Goal: Transaction & Acquisition: Purchase product/service

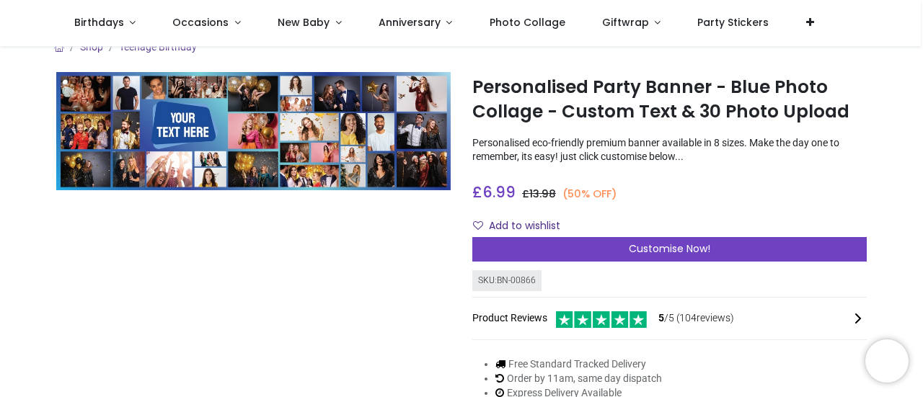
scroll to position [17, 0]
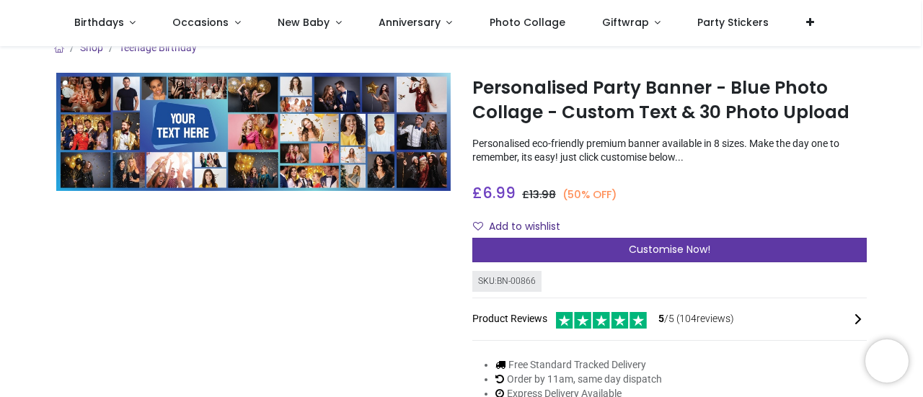
click at [560, 255] on div "Customise Now!" at bounding box center [669, 250] width 395 height 25
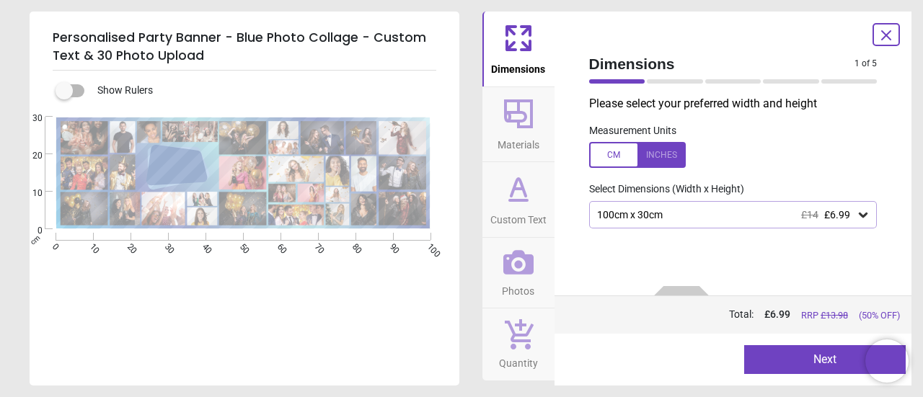
click at [826, 211] on span "£6.99" at bounding box center [837, 215] width 26 height 12
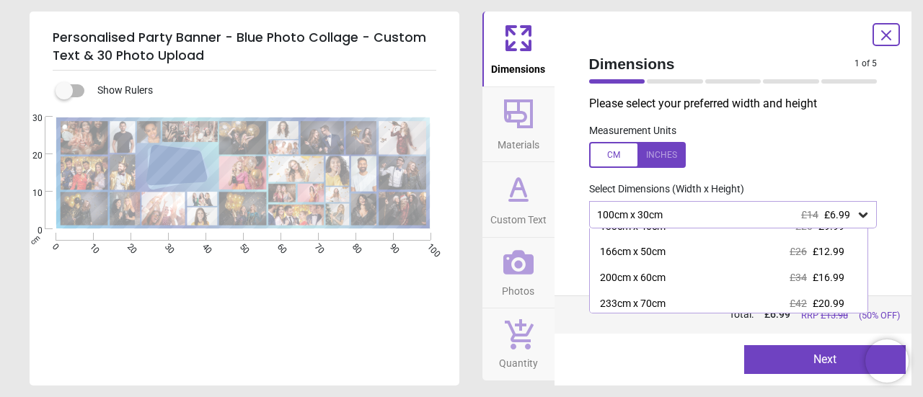
scroll to position [42, 0]
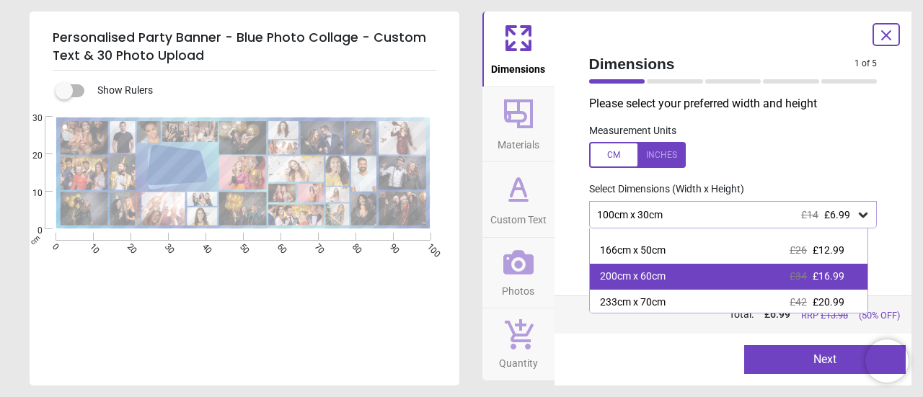
click at [770, 285] on div "200cm x 60cm £34 £16.99" at bounding box center [729, 277] width 278 height 26
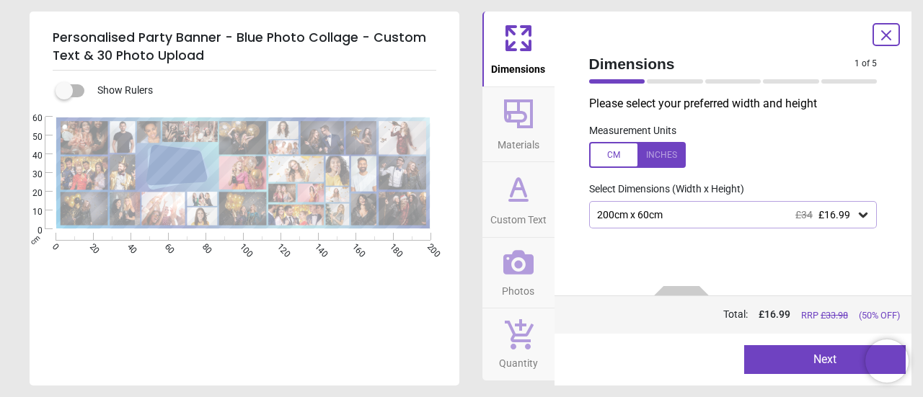
click at [796, 213] on span "£34" at bounding box center [804, 215] width 17 height 12
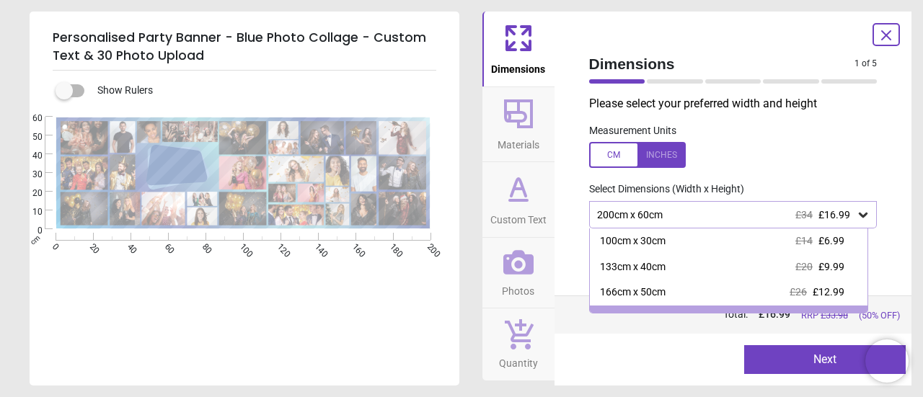
scroll to position [18, 0]
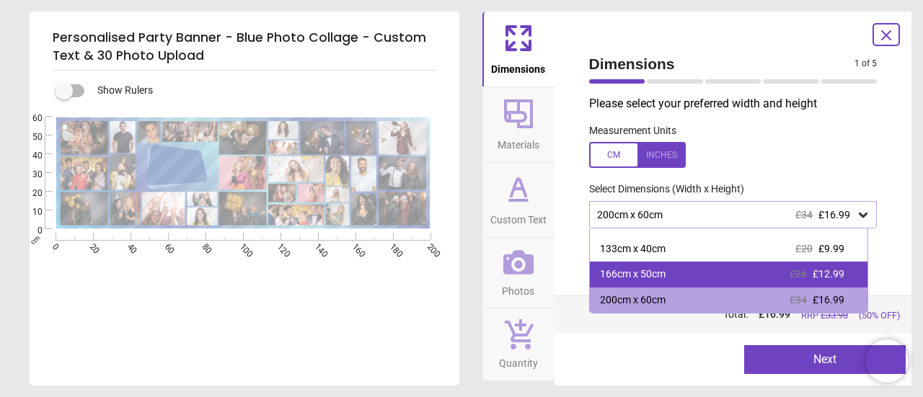
click at [755, 265] on div "166cm x 50cm £26 £12.99" at bounding box center [729, 275] width 278 height 26
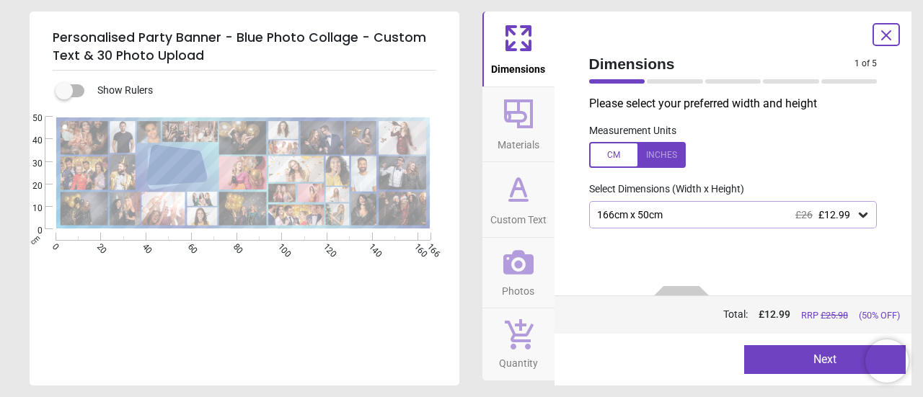
click at [830, 364] on button "Next" at bounding box center [825, 359] width 162 height 29
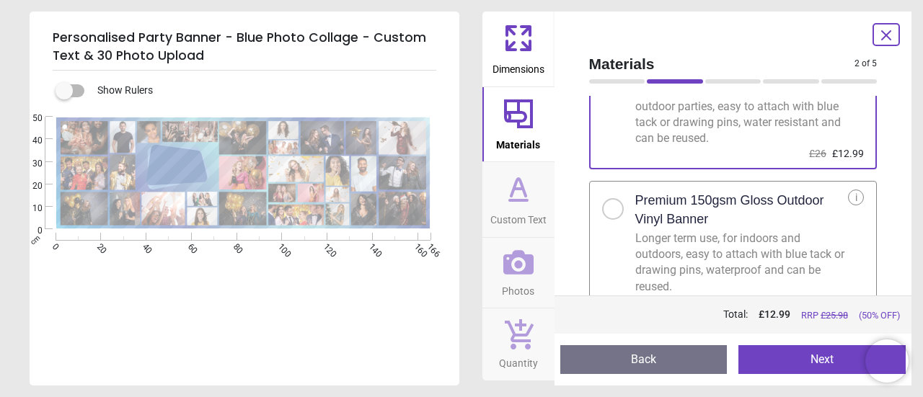
scroll to position [89, 0]
click at [807, 210] on h2 "Premium 150gsm Gloss Outdoor Vinyl Banner" at bounding box center [741, 211] width 213 height 36
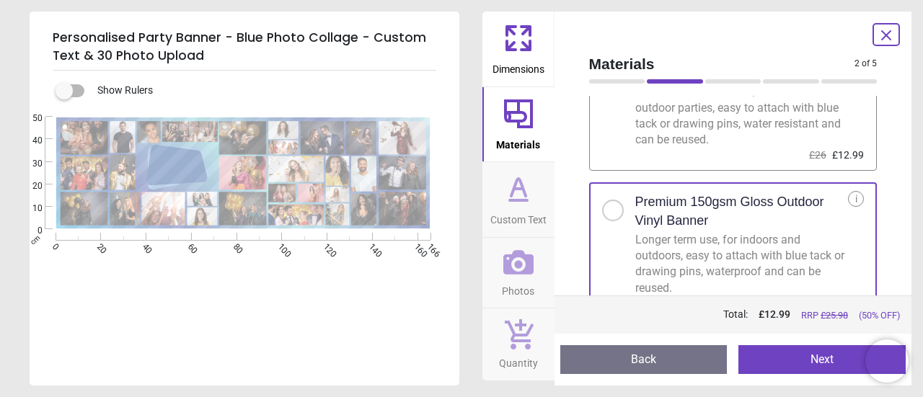
scroll to position [111, 0]
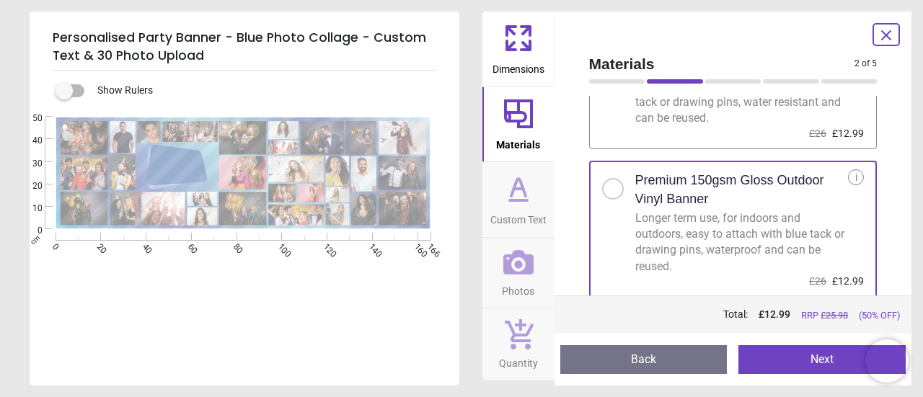
click at [782, 358] on button "Next" at bounding box center [822, 359] width 167 height 29
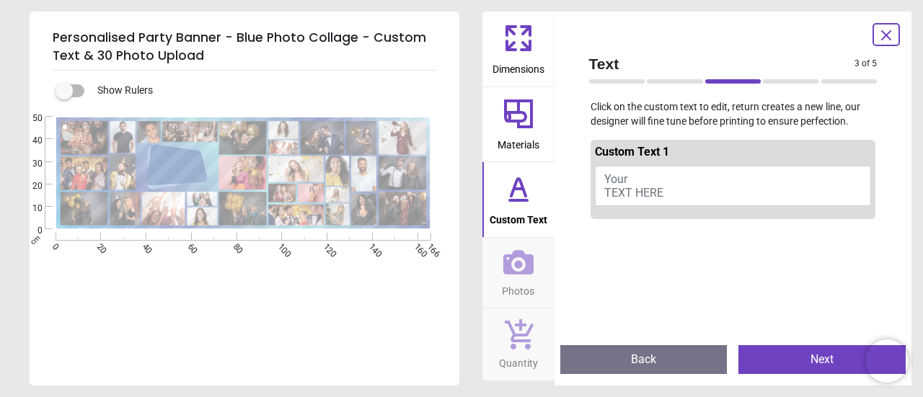
click at [678, 191] on button "Your TEXT HERE" at bounding box center [733, 186] width 277 height 40
click at [619, 175] on button "HAppy 40th birthday [PERSON_NAME]" at bounding box center [733, 186] width 277 height 40
click at [620, 177] on button "HAppy 40th birthday [PERSON_NAME]" at bounding box center [733, 186] width 277 height 40
click at [638, 182] on button "HAppy 40th birthday [PERSON_NAME]" at bounding box center [733, 186] width 277 height 40
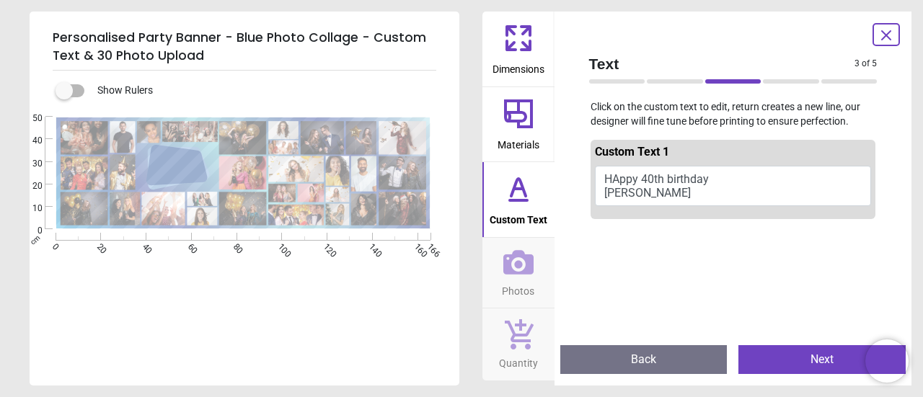
scroll to position [0, 0]
click at [651, 190] on button "HAppy 40th birthday [PERSON_NAME]" at bounding box center [733, 186] width 277 height 40
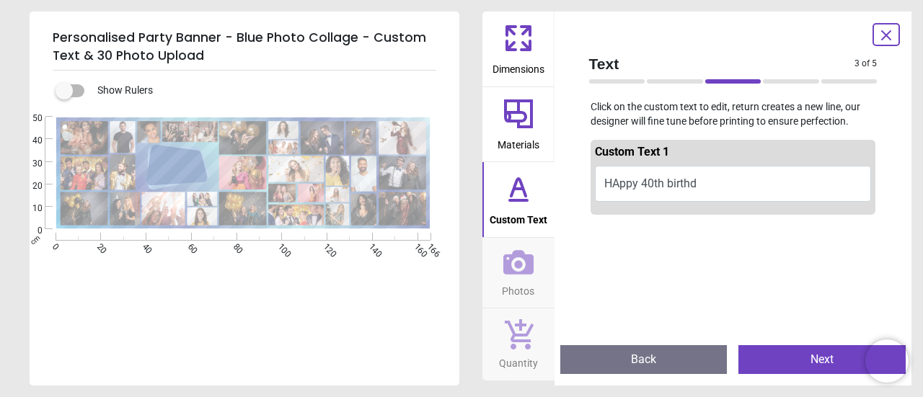
type textarea "*"
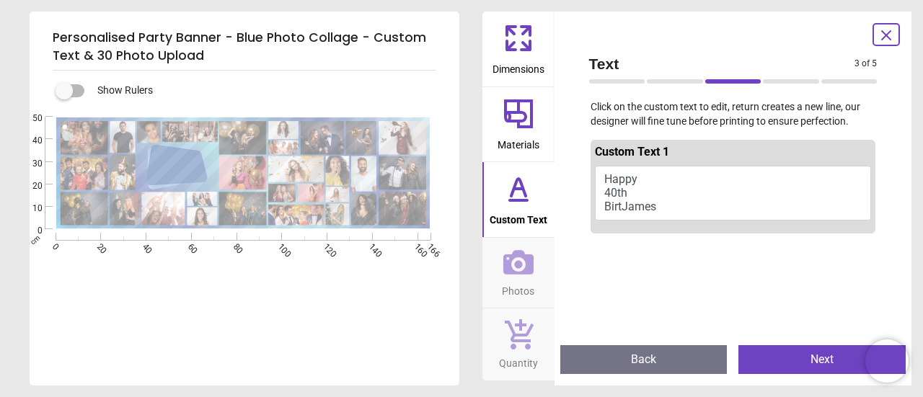
scroll to position [4, 0]
type textarea "***** **** *****"
click at [525, 286] on span "Photos" at bounding box center [518, 289] width 32 height 22
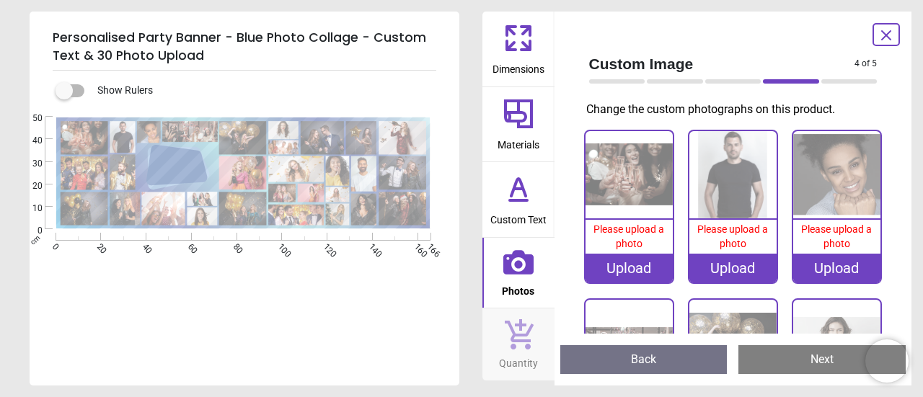
scroll to position [4, 0]
click at [642, 174] on img at bounding box center [629, 174] width 87 height 87
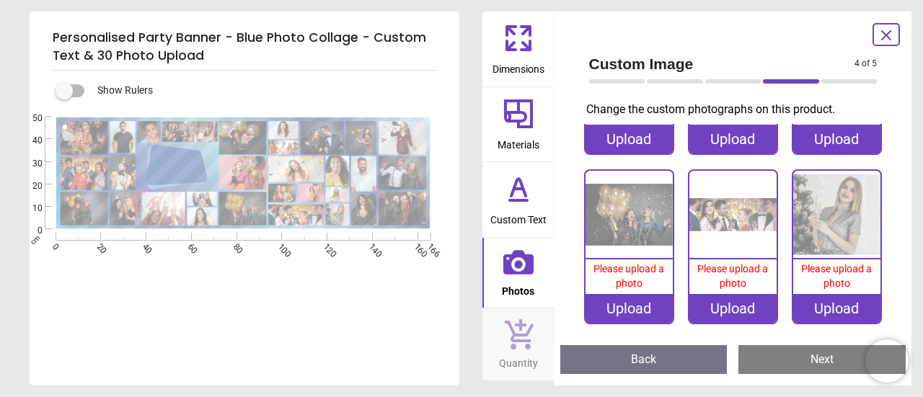
scroll to position [1464, 0]
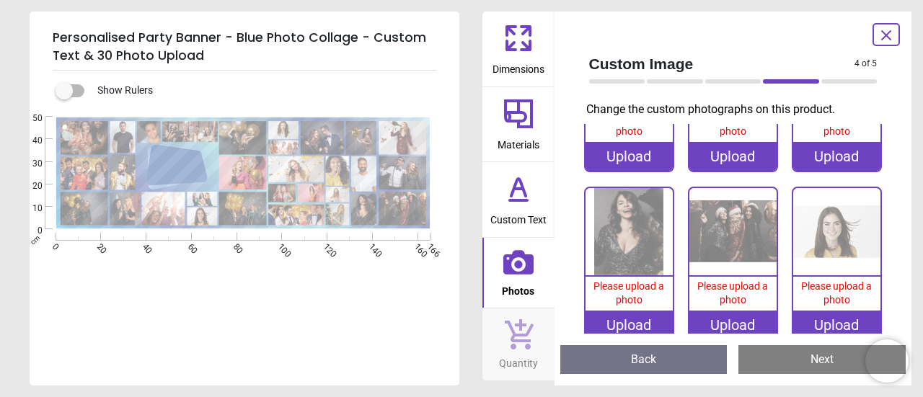
click at [629, 311] on div "Upload" at bounding box center [629, 325] width 87 height 29
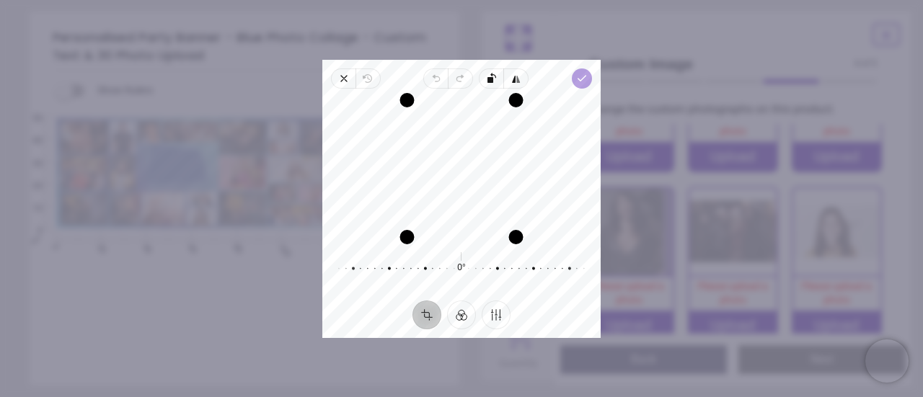
click at [583, 82] on icon "button" at bounding box center [582, 79] width 12 height 12
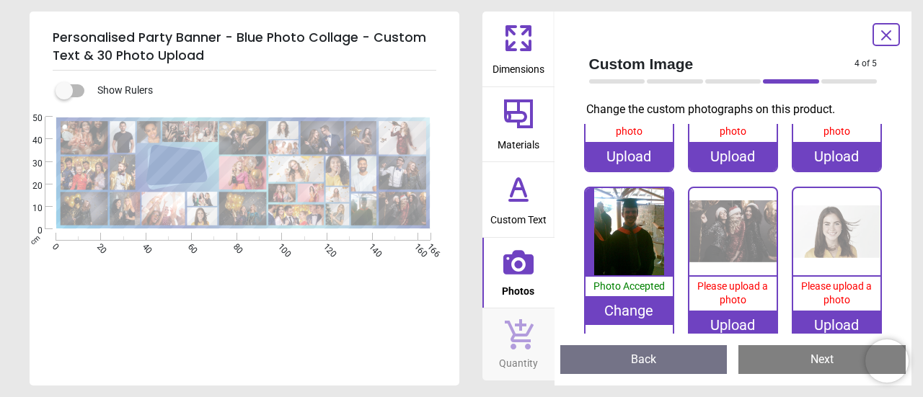
click at [410, 208] on image at bounding box center [403, 209] width 48 height 33
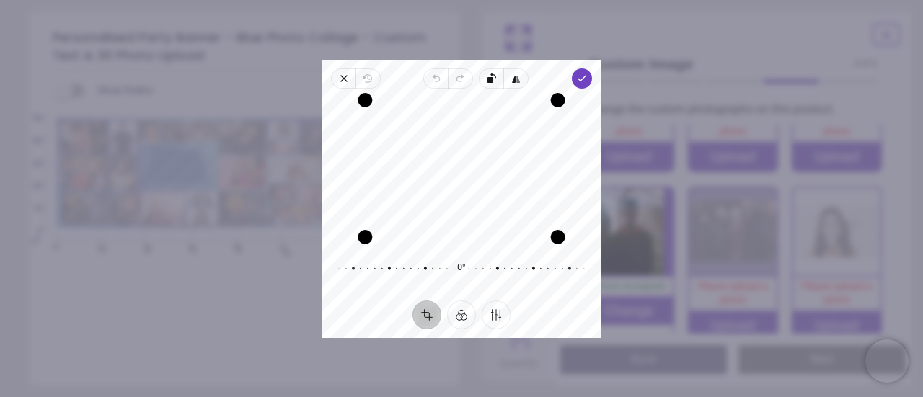
click at [495, 204] on div "Recenter" at bounding box center [461, 168] width 255 height 137
click at [583, 76] on icon "button" at bounding box center [582, 79] width 12 height 12
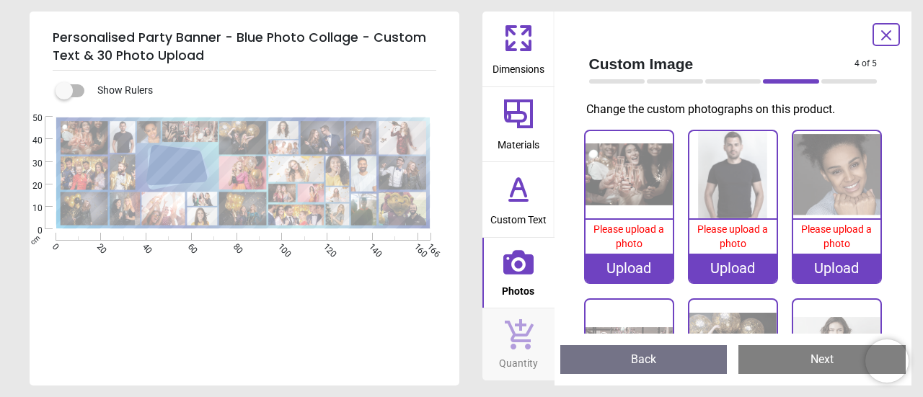
scroll to position [1464, 0]
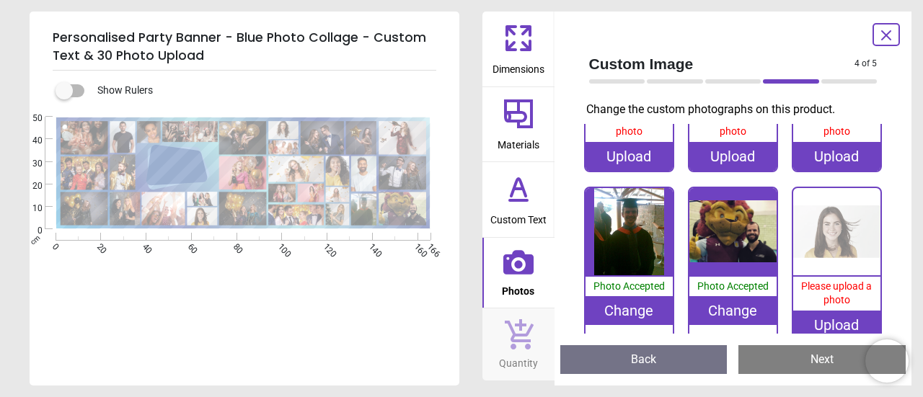
click at [308, 195] on image at bounding box center [311, 193] width 27 height 19
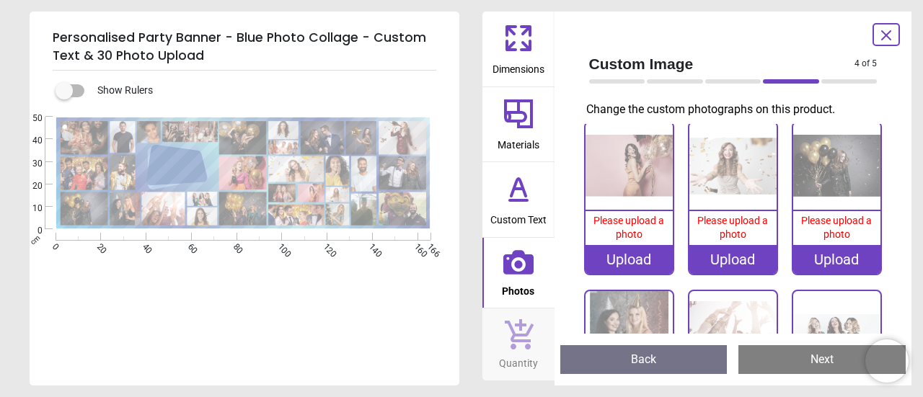
scroll to position [1008, 0]
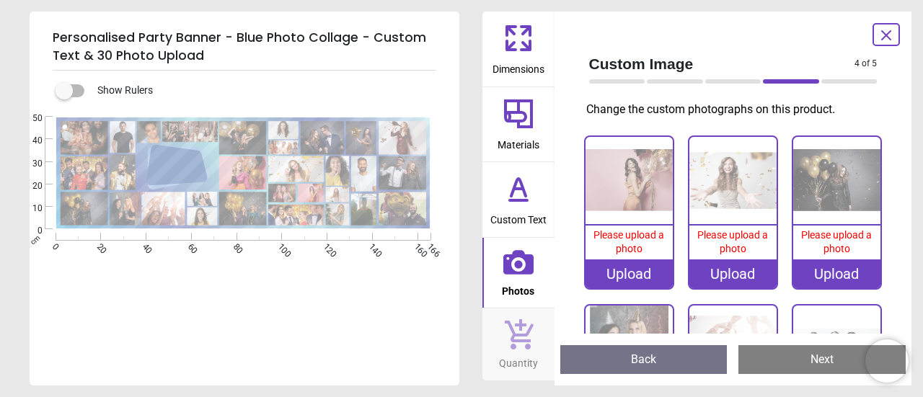
click at [806, 351] on button "Next" at bounding box center [822, 359] width 167 height 29
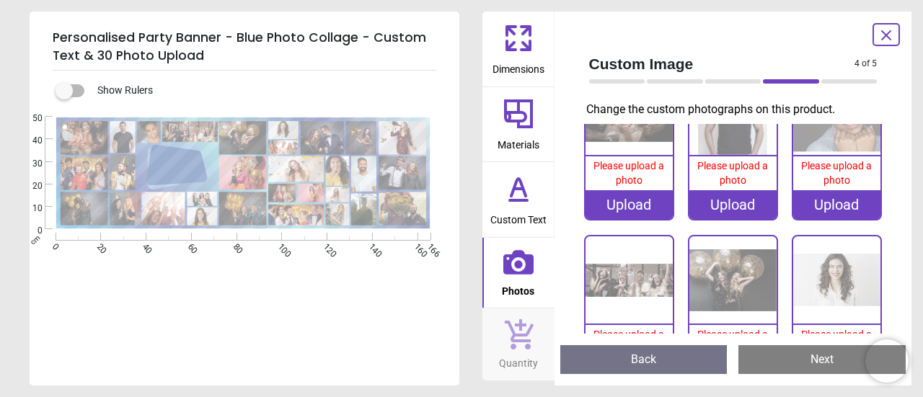
scroll to position [7, 0]
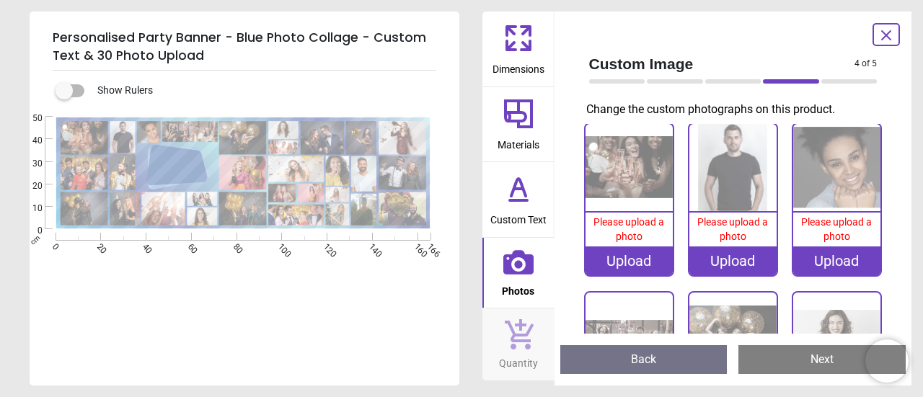
click at [806, 351] on button "Next" at bounding box center [822, 359] width 167 height 29
